Goal: Task Accomplishment & Management: Use online tool/utility

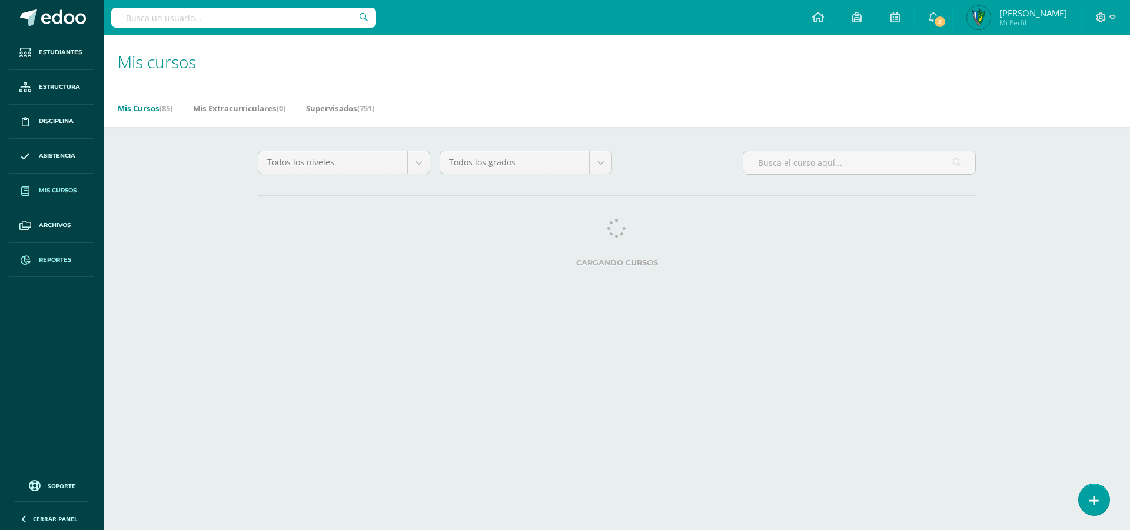
click at [61, 266] on link "Reportes" at bounding box center [51, 260] width 85 height 35
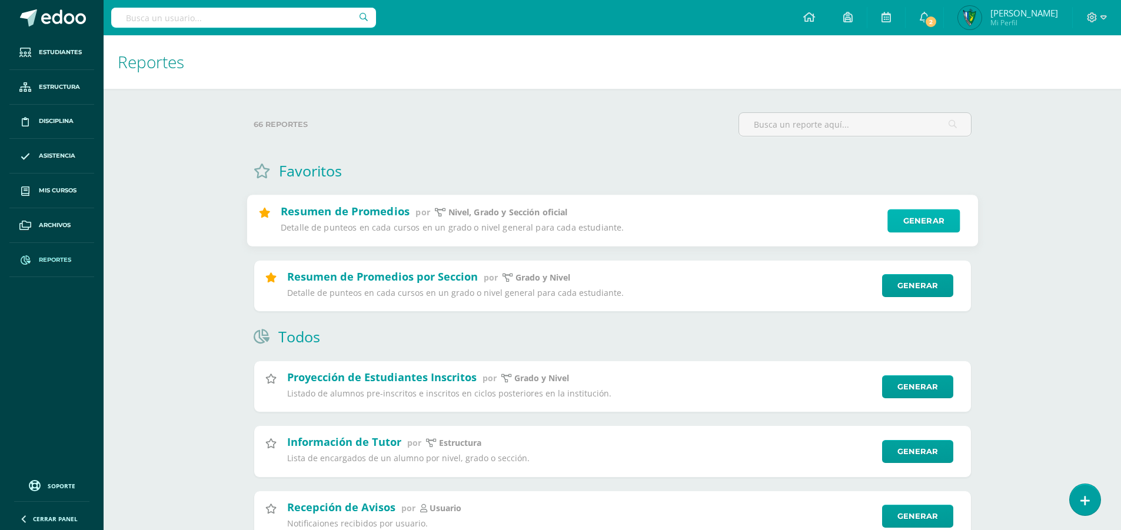
click at [923, 220] on link "Generar" at bounding box center [923, 221] width 72 height 24
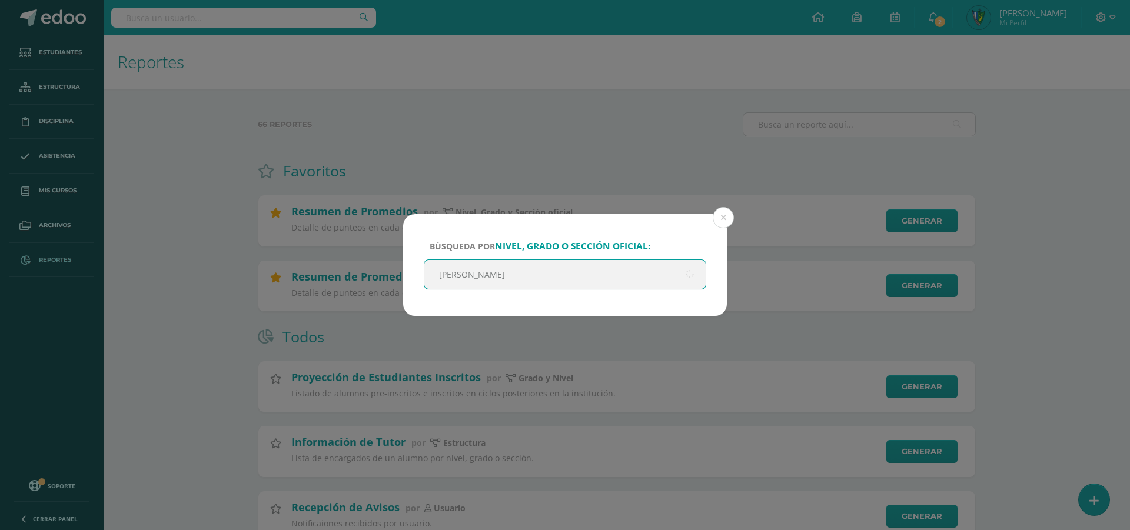
type input "quinto"
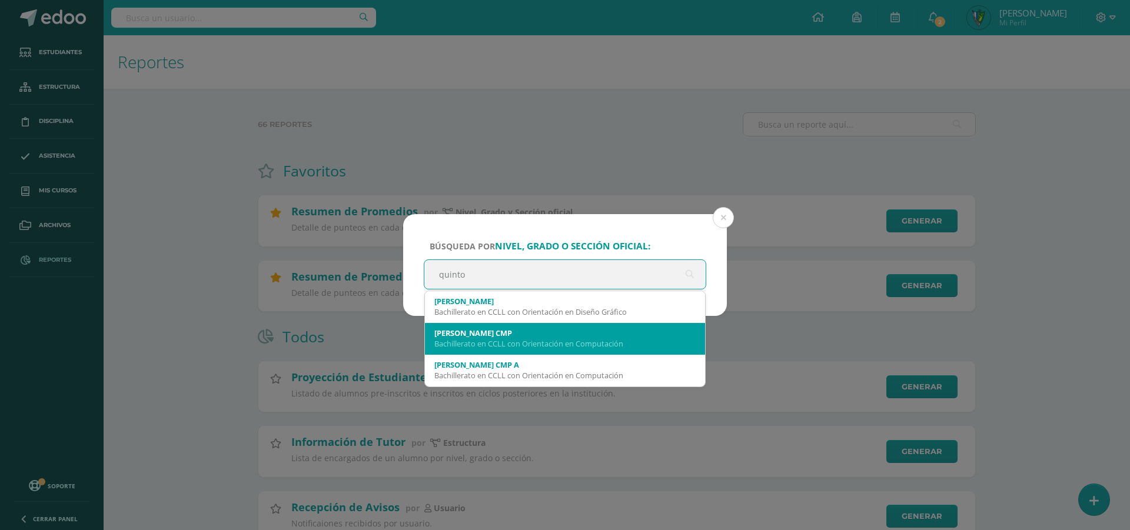
click at [615, 338] on div "[PERSON_NAME] CMP" at bounding box center [564, 333] width 261 height 11
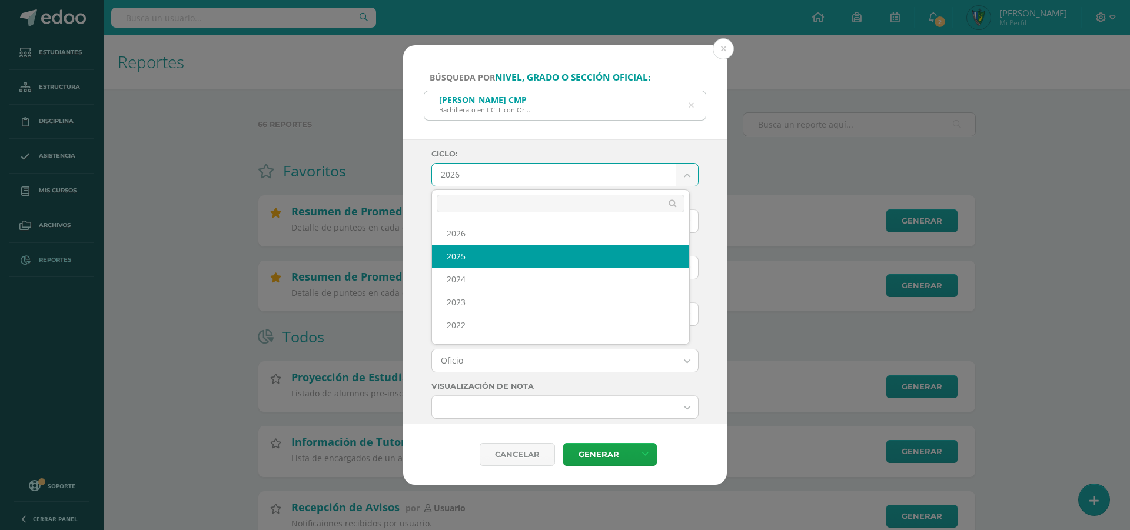
select select "7"
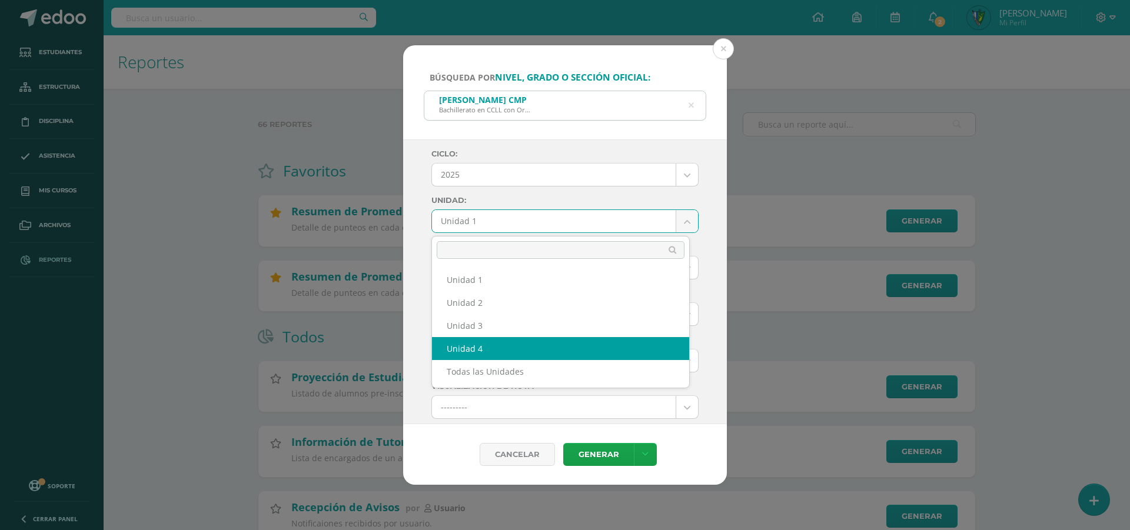
select select "Unidad 4"
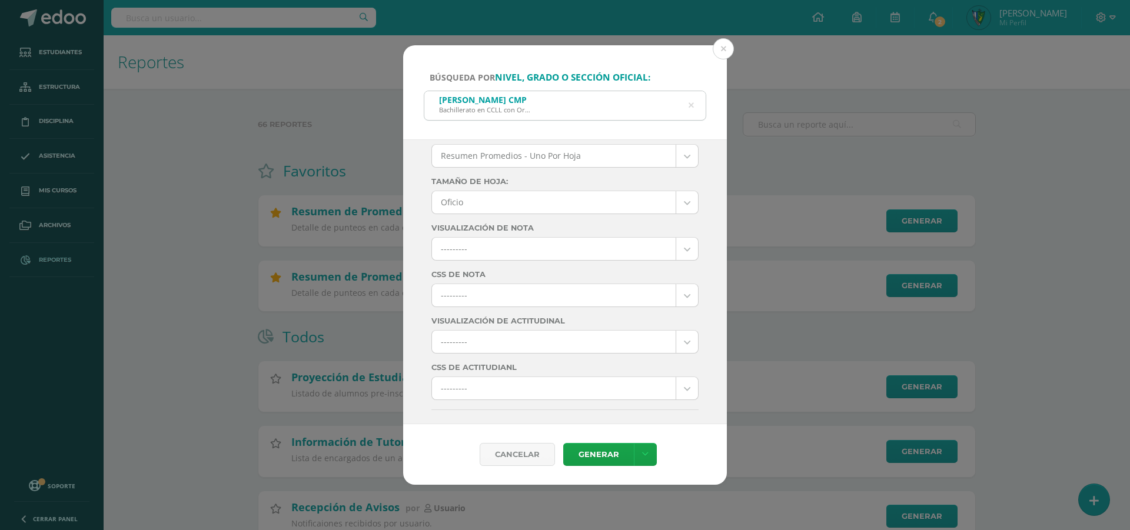
scroll to position [177, 0]
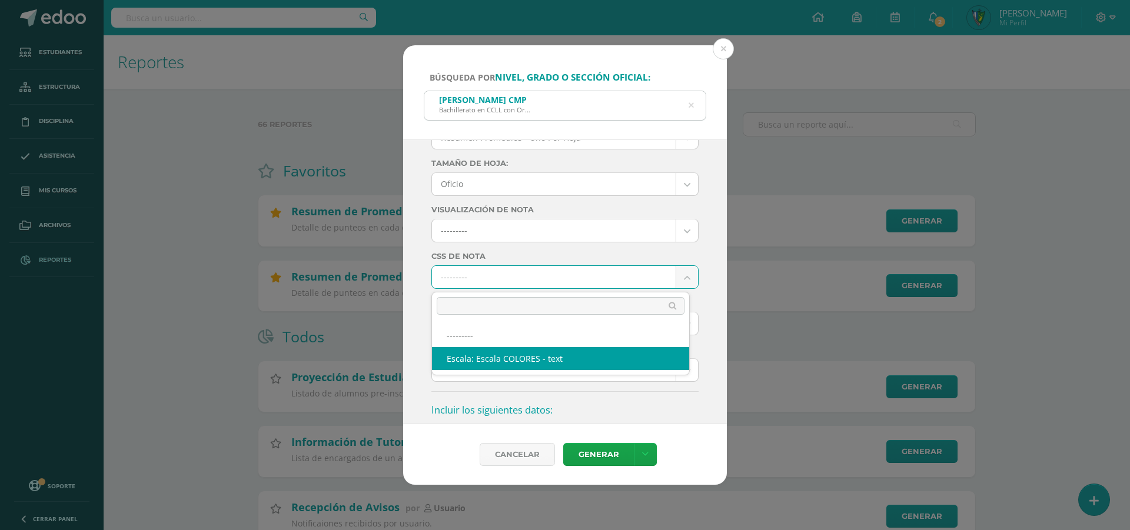
select select "10"
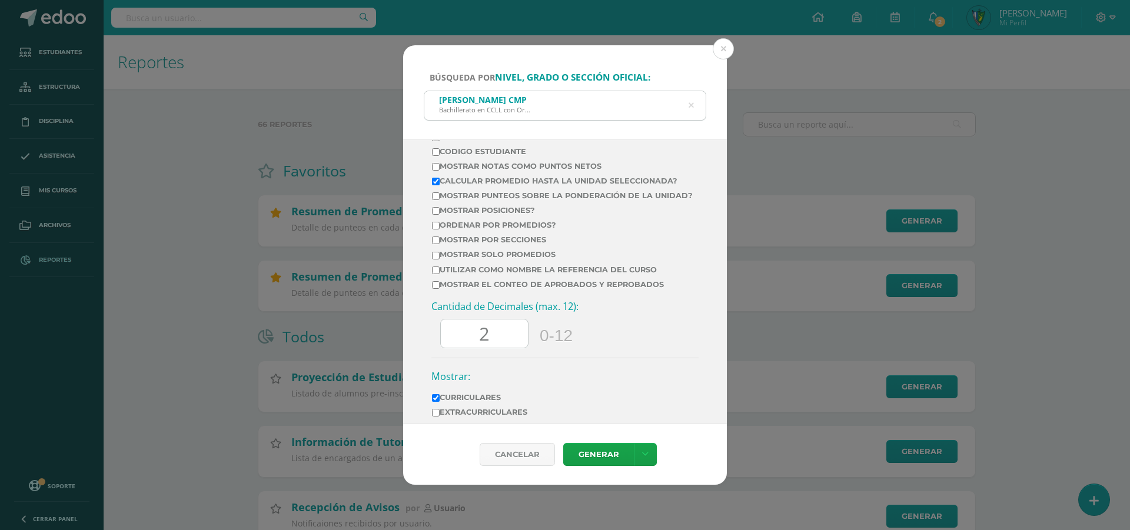
scroll to position [412, 0]
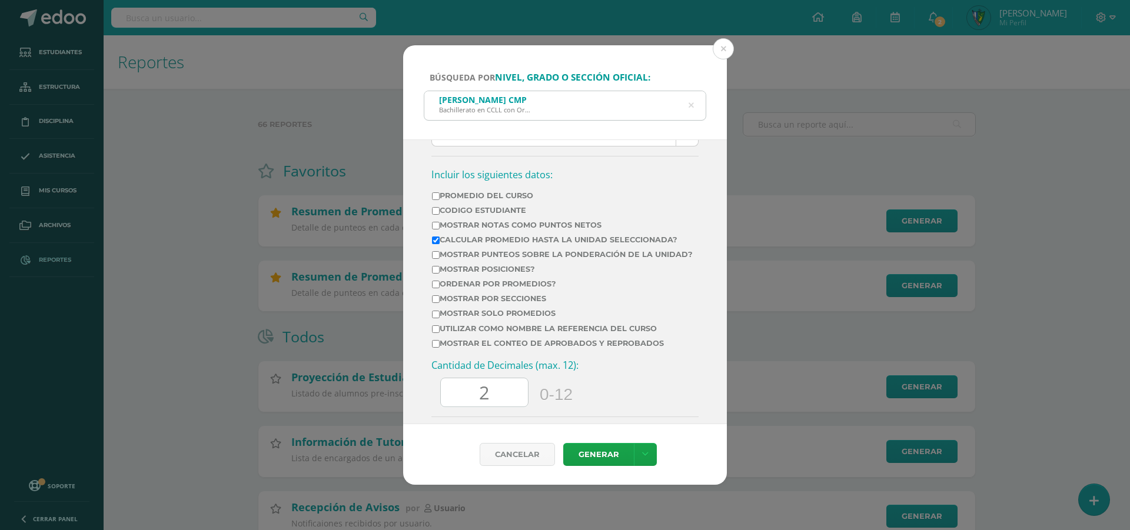
click at [436, 303] on input "Mostrar por secciones" at bounding box center [436, 299] width 8 height 8
checkbox input "true"
drag, startPoint x: 500, startPoint y: 408, endPoint x: 463, endPoint y: 407, distance: 37.1
click at [463, 407] on input "2" at bounding box center [484, 392] width 87 height 29
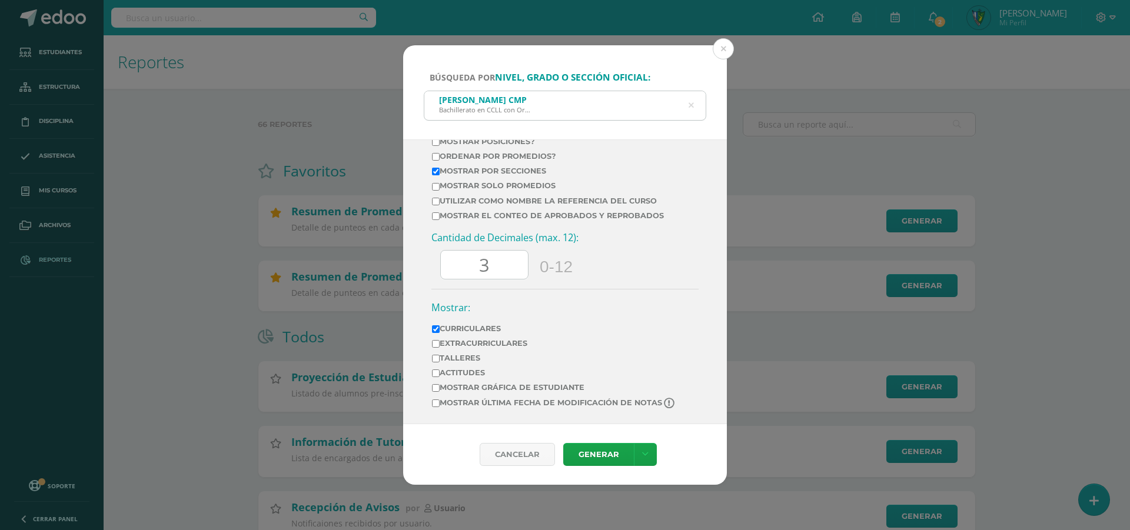
scroll to position [548, 0]
type input "3"
click at [470, 342] on label "Extracurriculares" at bounding box center [554, 343] width 244 height 9
click at [440, 342] on input "Extracurriculares" at bounding box center [436, 344] width 8 height 8
checkbox input "true"
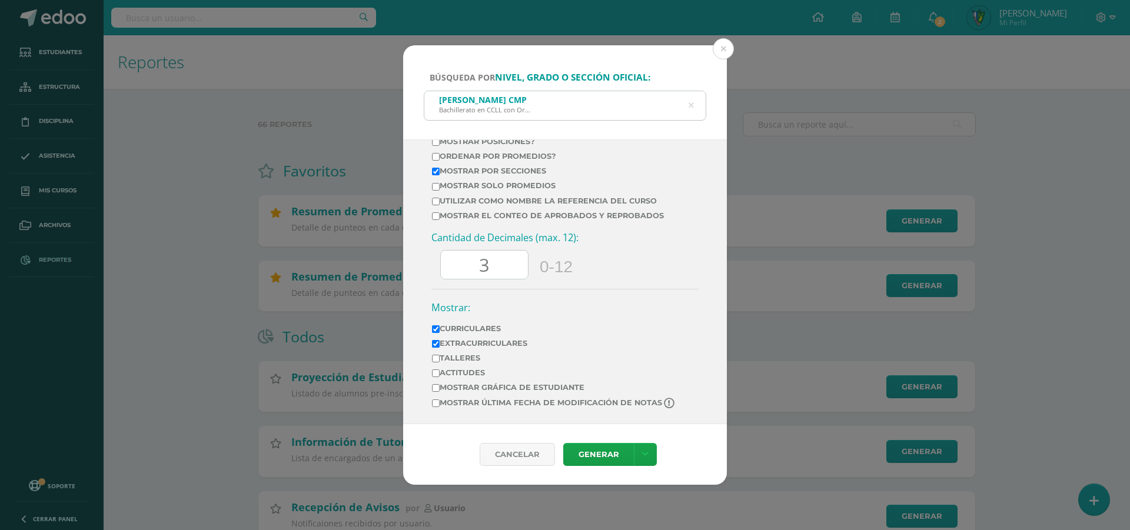
click at [441, 402] on label "Mostrar última fecha de modificación de notas" at bounding box center [554, 403] width 244 height 11
click at [440, 402] on input "Mostrar última fecha de modificación de notas" at bounding box center [436, 404] width 8 height 8
checkbox input "true"
click at [619, 460] on link "Generar" at bounding box center [598, 454] width 71 height 23
click at [643, 458] on icon at bounding box center [645, 455] width 6 height 10
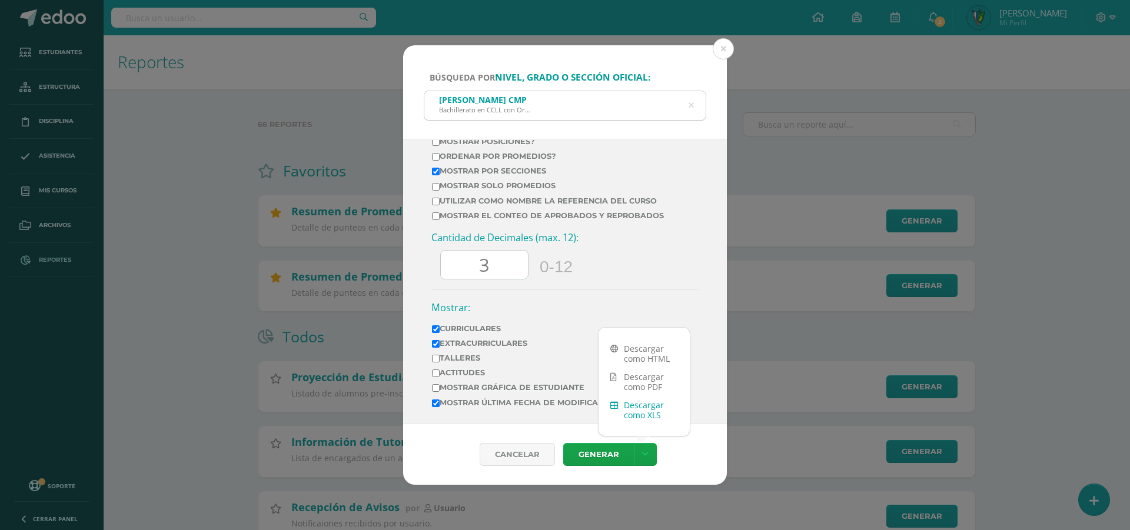
click at [645, 418] on link "Descargar como XLS" at bounding box center [643, 410] width 91 height 28
